Goal: Transaction & Acquisition: Book appointment/travel/reservation

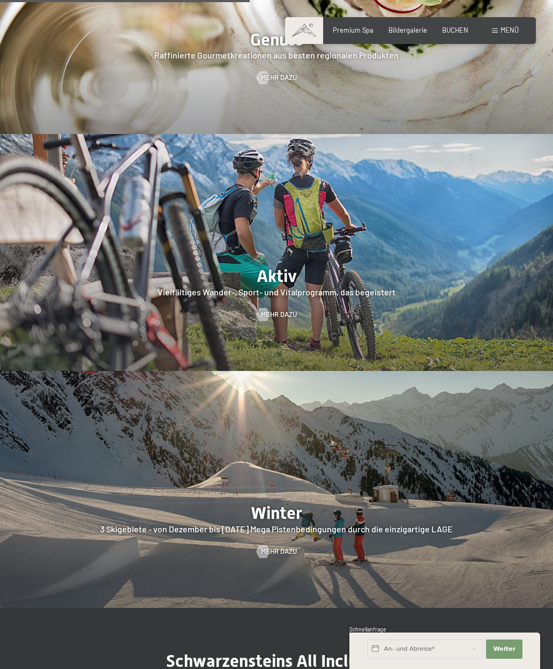
scroll to position [1467, 0]
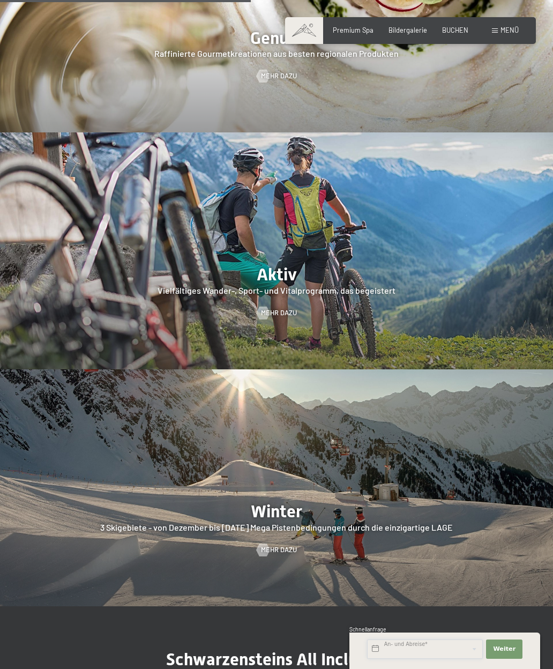
click at [459, 659] on input "text" at bounding box center [425, 649] width 116 height 19
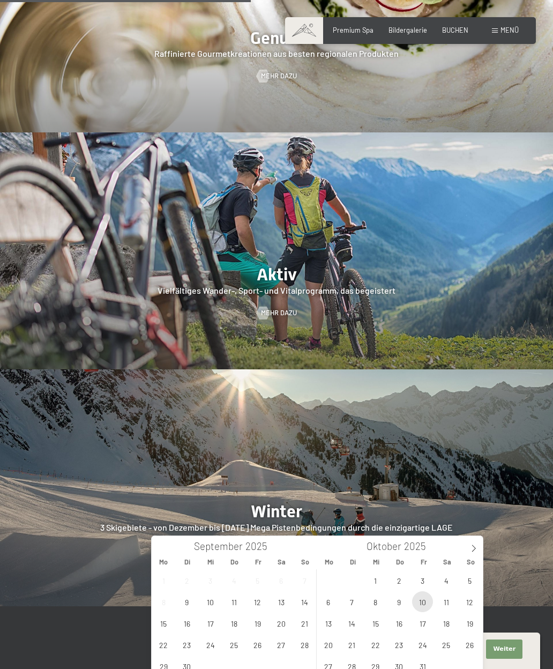
click at [423, 604] on span "10" at bounding box center [422, 601] width 21 height 21
click at [472, 600] on span "12" at bounding box center [469, 601] width 21 height 21
type input "[DATE] - So. [DATE]"
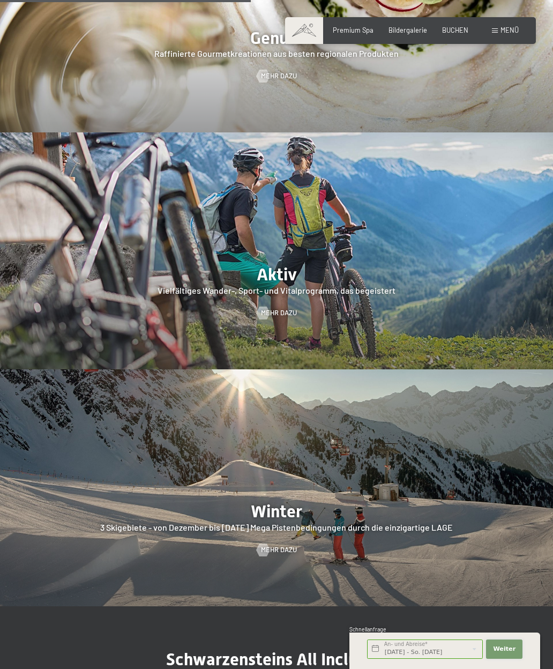
click at [509, 654] on span "Weiter" at bounding box center [504, 649] width 23 height 9
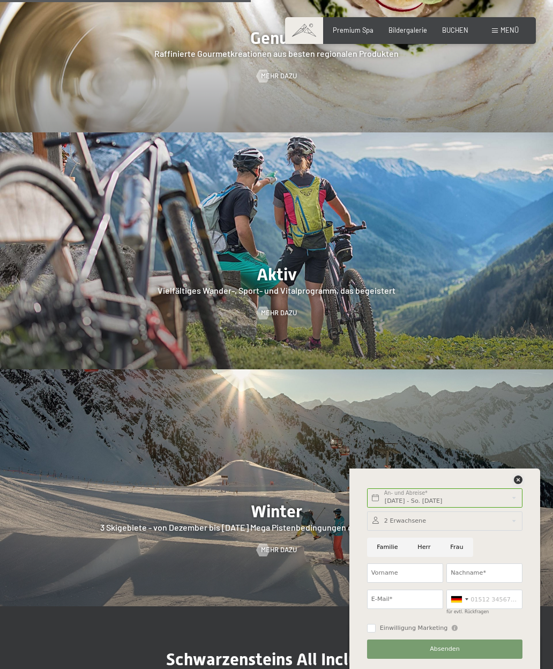
click at [516, 484] on icon at bounding box center [518, 480] width 9 height 9
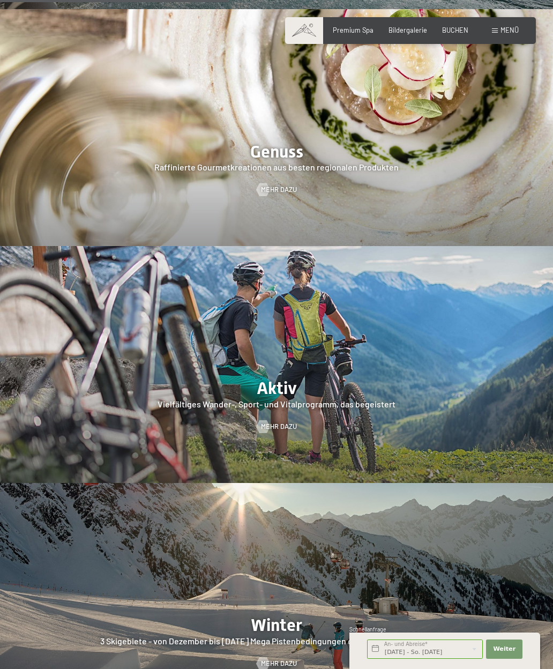
scroll to position [1352, 0]
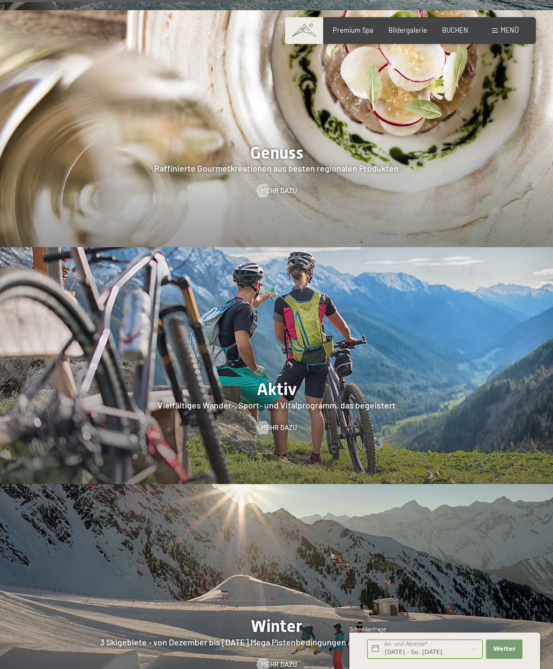
click at [359, 33] on div "Premium Spa" at bounding box center [353, 31] width 41 height 10
click at [368, 32] on span "Premium Spa" at bounding box center [353, 30] width 41 height 9
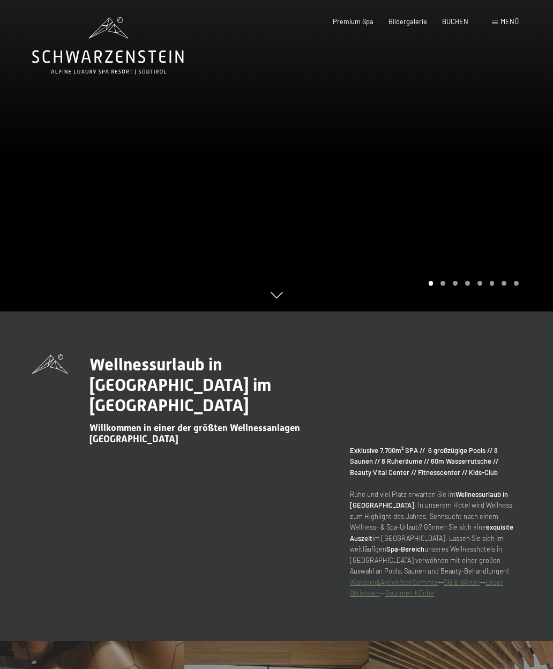
click at [466, 24] on span "BUCHEN" at bounding box center [455, 21] width 26 height 9
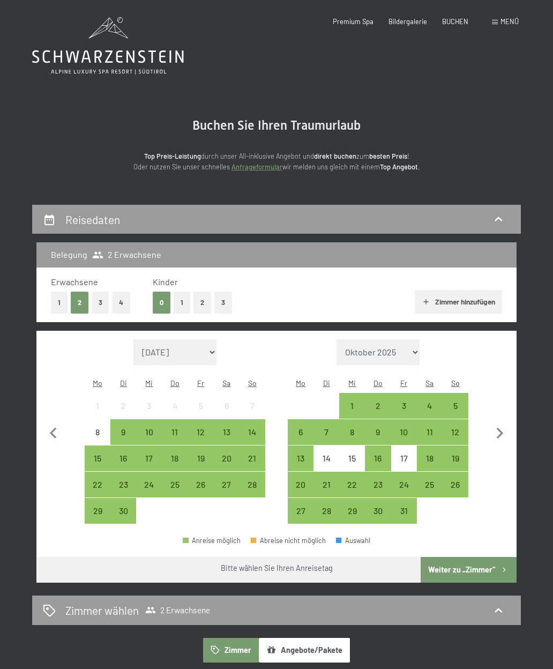
click at [405, 430] on div "10" at bounding box center [404, 440] width 24 height 24
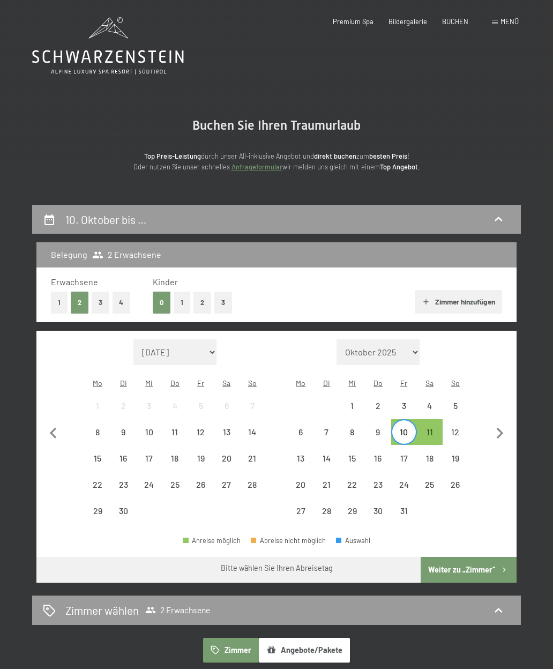
click at [458, 431] on div "12" at bounding box center [456, 440] width 24 height 24
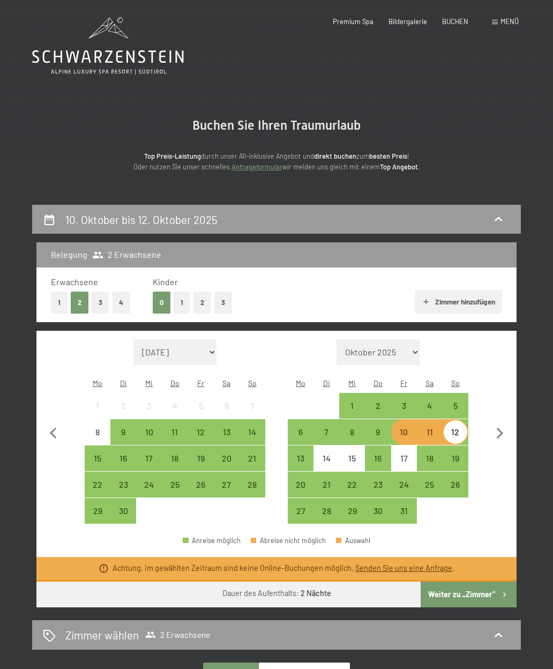
click at [427, 457] on div "18" at bounding box center [430, 466] width 24 height 24
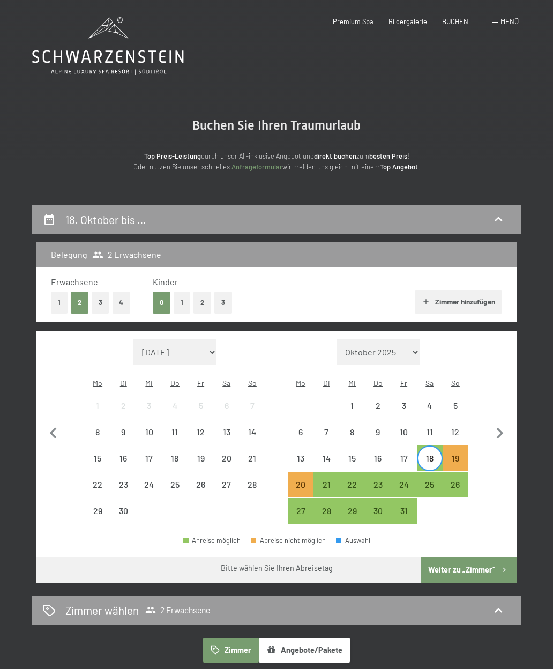
click at [375, 484] on div "23" at bounding box center [378, 492] width 24 height 24
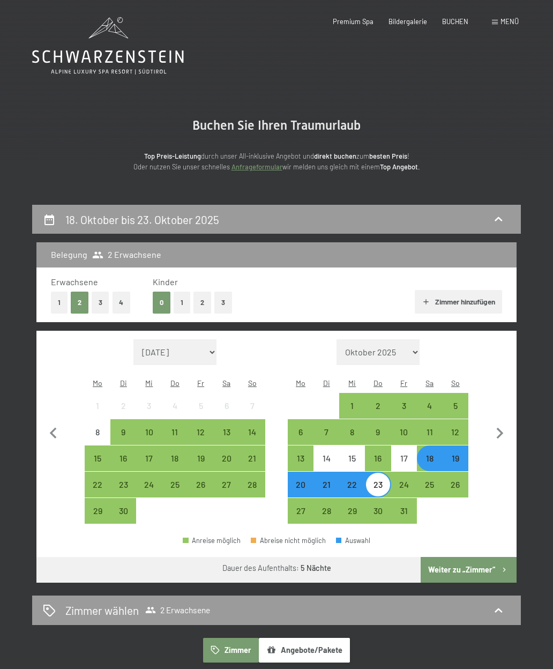
click at [431, 481] on div "25" at bounding box center [430, 492] width 24 height 24
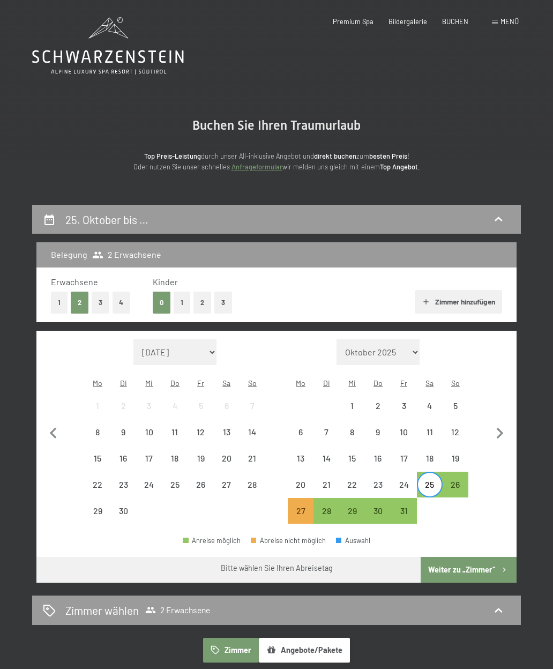
click at [402, 484] on div "24" at bounding box center [404, 492] width 24 height 24
click at [458, 484] on div "26" at bounding box center [456, 492] width 24 height 24
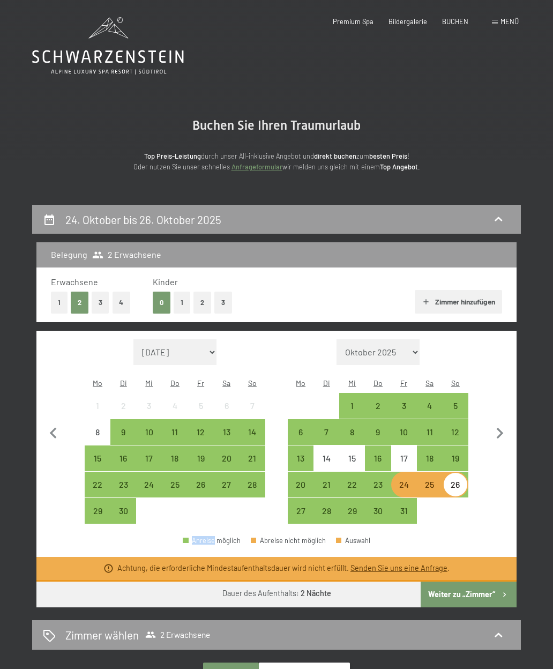
click at [508, 422] on icon "button" at bounding box center [500, 433] width 23 height 23
select select "2025-10-01"
select select "2025-11-01"
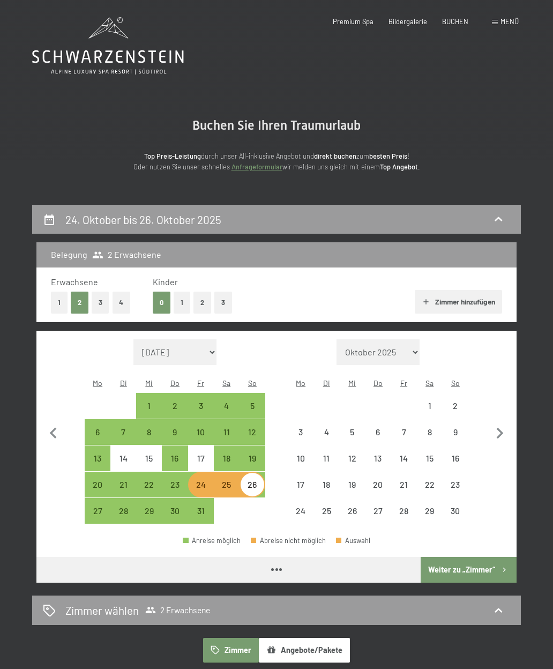
select select "2025-10-01"
select select "2025-11-01"
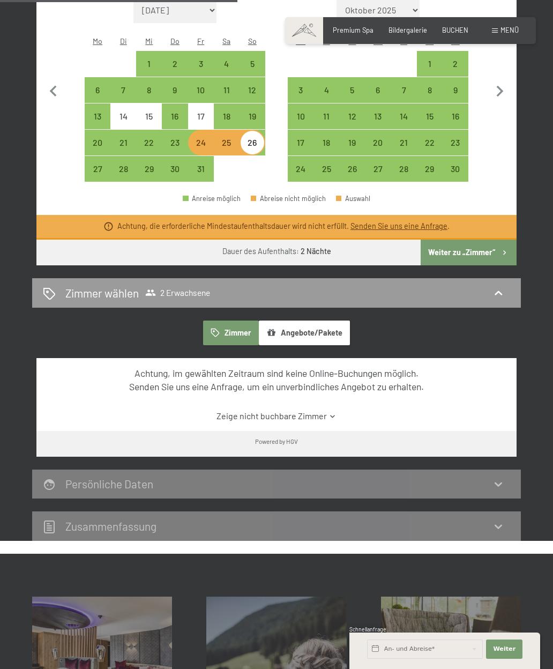
scroll to position [344, 0]
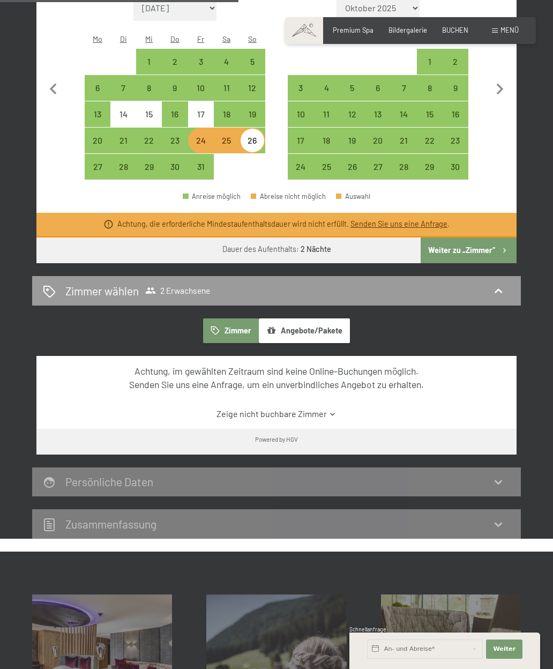
click at [327, 323] on button "Angebote/Pakete" at bounding box center [304, 330] width 91 height 25
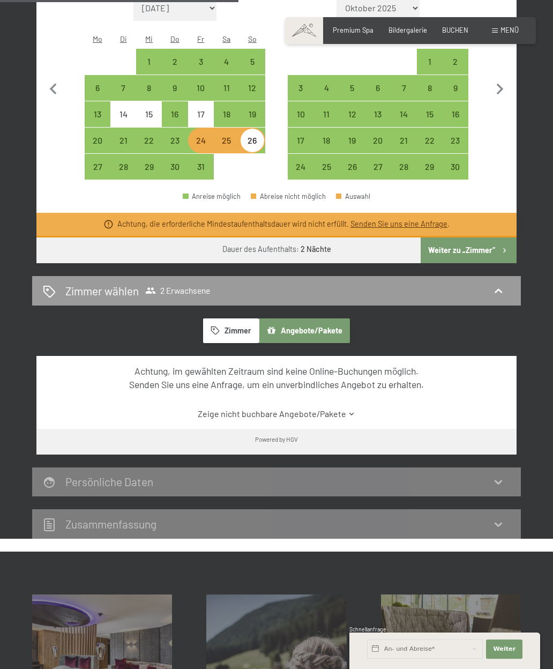
click at [354, 401] on div "Achtung, im gewählten Zeitraum sind keine Online-Buchungen möglich. Senden Sie …" at bounding box center [276, 392] width 480 height 73
click at [348, 411] on icon at bounding box center [352, 414] width 8 height 8
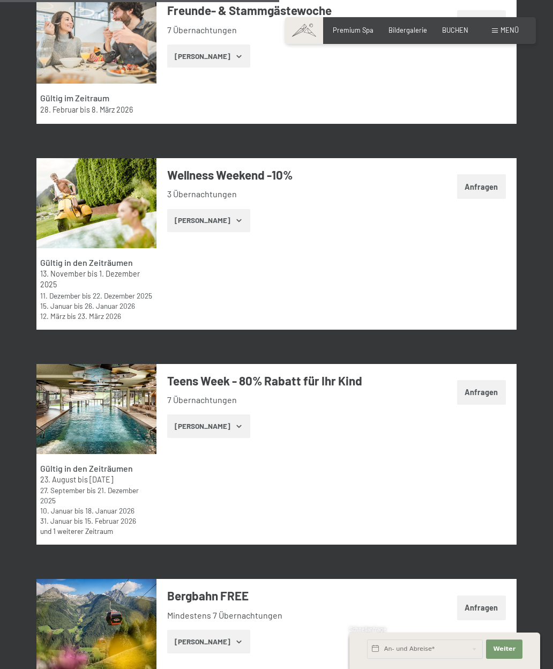
scroll to position [1819, 0]
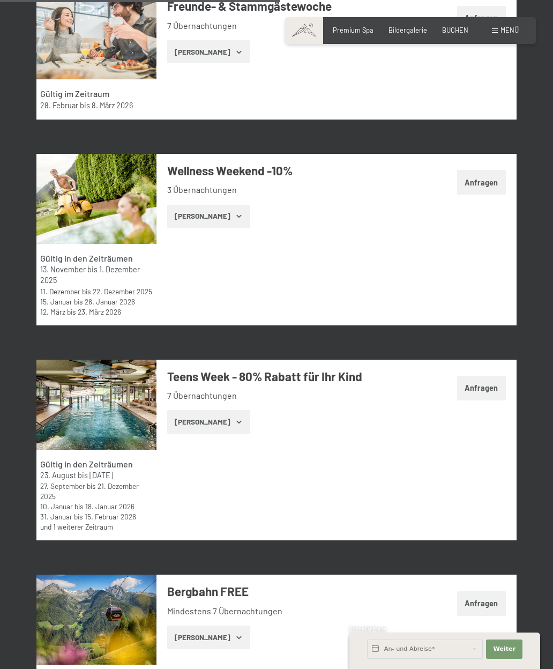
click at [220, 228] on button "Zeige Zimmer" at bounding box center [208, 217] width 83 height 24
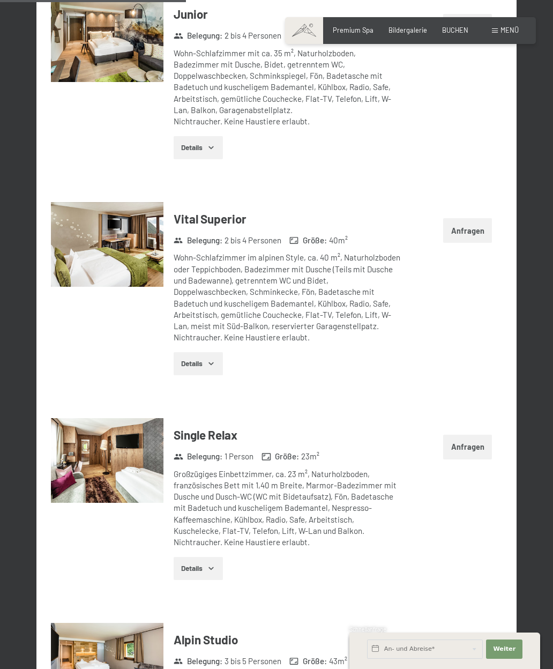
scroll to position [2209, 0]
